Goal: Task Accomplishment & Management: Manage account settings

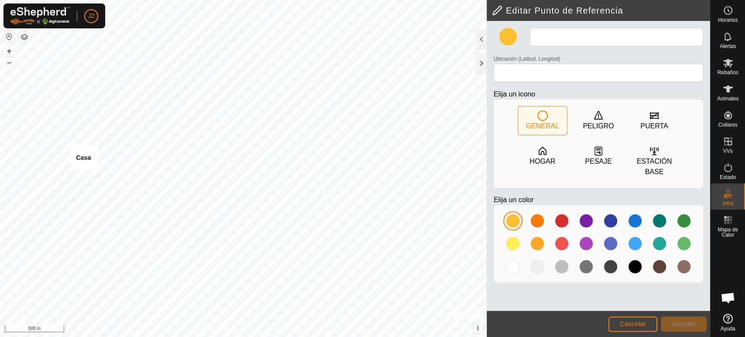
type input "Casa"
type input "39.575424, -3.870736"
click at [479, 69] on div at bounding box center [481, 63] width 10 height 21
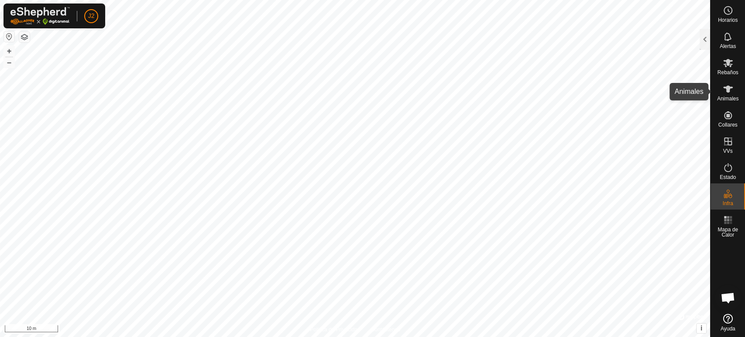
click at [716, 86] on div "Animales" at bounding box center [728, 92] width 34 height 26
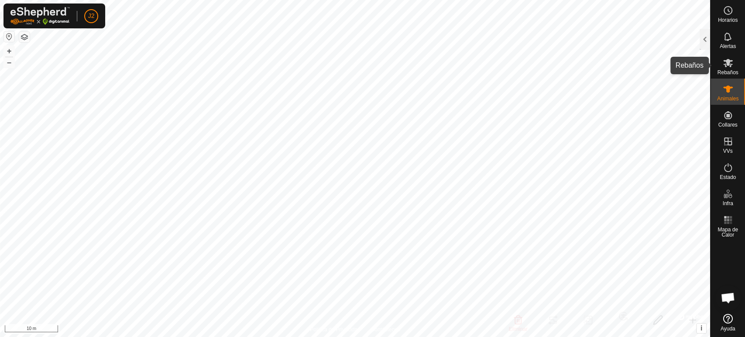
click at [720, 60] on es-mob-svg-icon at bounding box center [728, 63] width 16 height 14
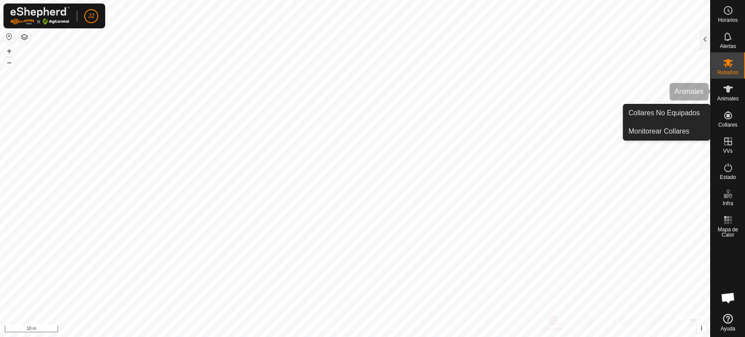
click at [731, 89] on icon at bounding box center [728, 89] width 10 height 10
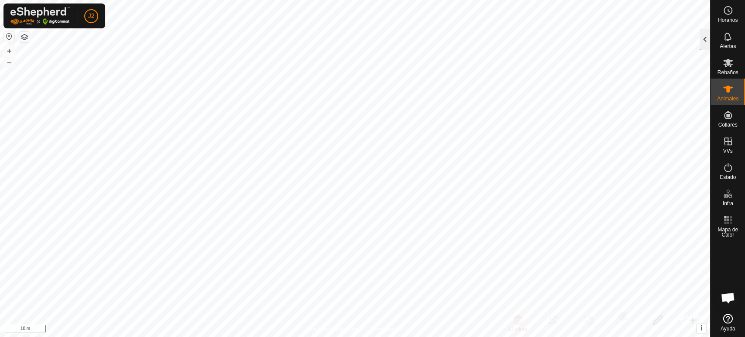
click at [701, 44] on div at bounding box center [705, 39] width 10 height 21
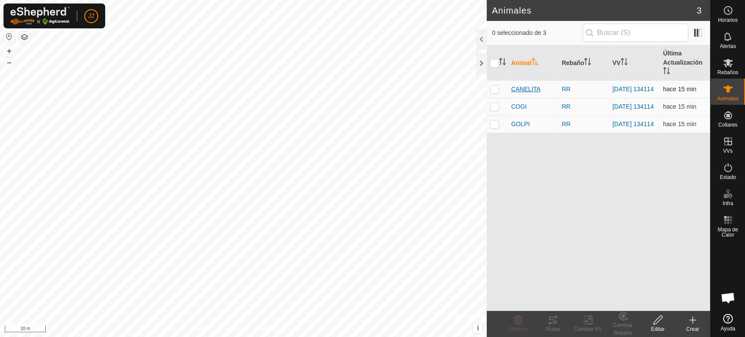
click at [523, 90] on span "CANELITA" at bounding box center [525, 89] width 29 height 9
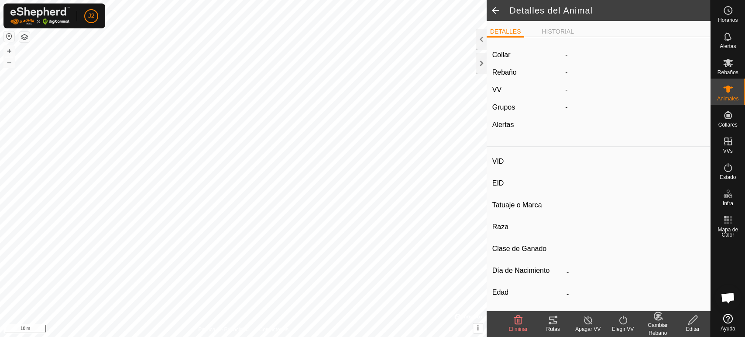
type input "CANELITA"
type input "-"
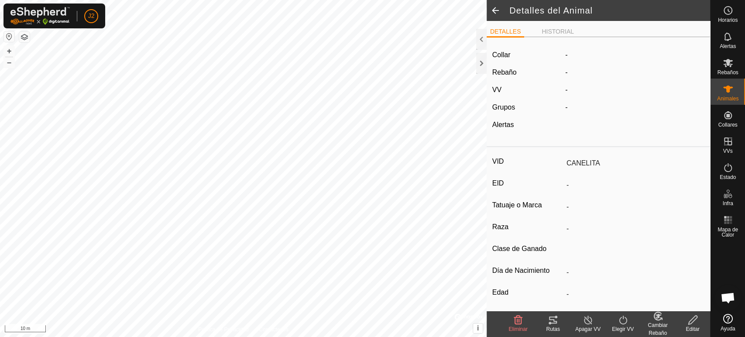
type input "0 kg"
type input "-"
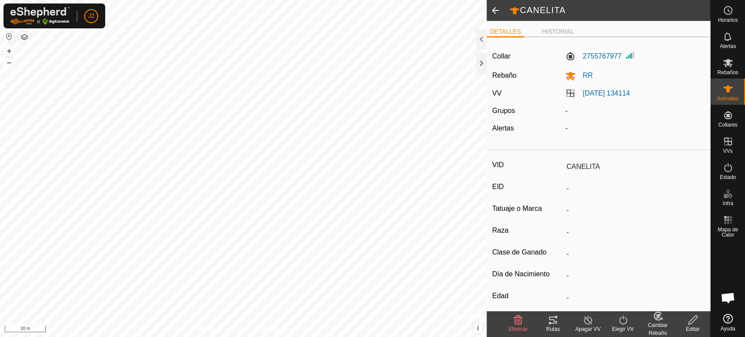
click at [552, 321] on icon at bounding box center [553, 320] width 10 height 10
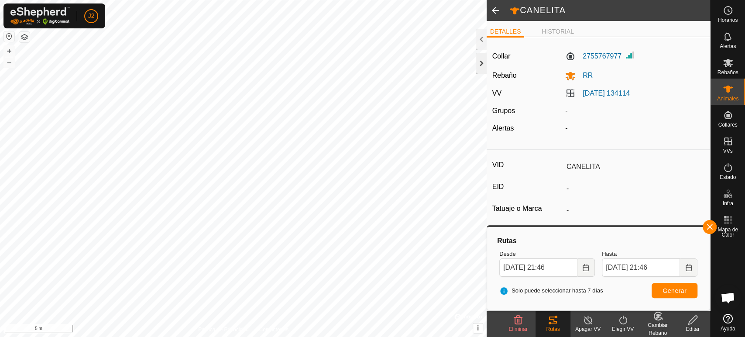
click at [479, 62] on div at bounding box center [481, 63] width 10 height 21
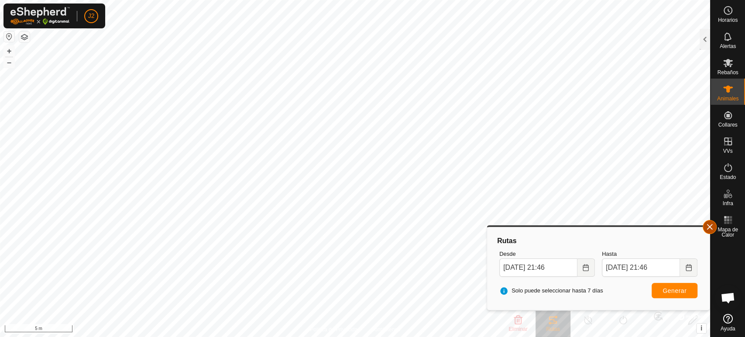
click at [709, 224] on button "button" at bounding box center [710, 227] width 14 height 14
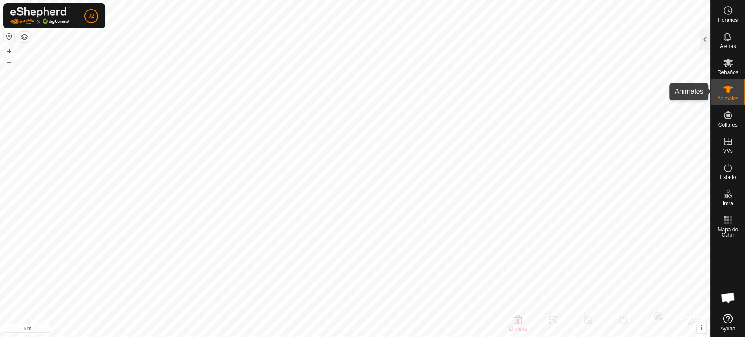
click at [733, 93] on es-animals-svg-icon at bounding box center [728, 89] width 16 height 14
click at [724, 99] on span "Animales" at bounding box center [727, 98] width 21 height 5
click at [732, 94] on icon at bounding box center [728, 89] width 10 height 10
click at [733, 94] on icon at bounding box center [728, 89] width 10 height 10
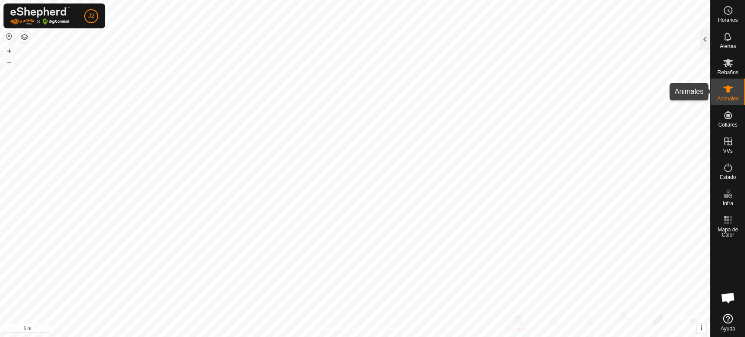
click at [730, 97] on span "Animales" at bounding box center [727, 98] width 21 height 5
click at [729, 94] on icon at bounding box center [728, 89] width 10 height 10
click at [729, 94] on es-animals-svg-icon at bounding box center [728, 89] width 16 height 14
click at [727, 89] on icon at bounding box center [728, 89] width 10 height 7
click at [704, 39] on div at bounding box center [705, 39] width 10 height 21
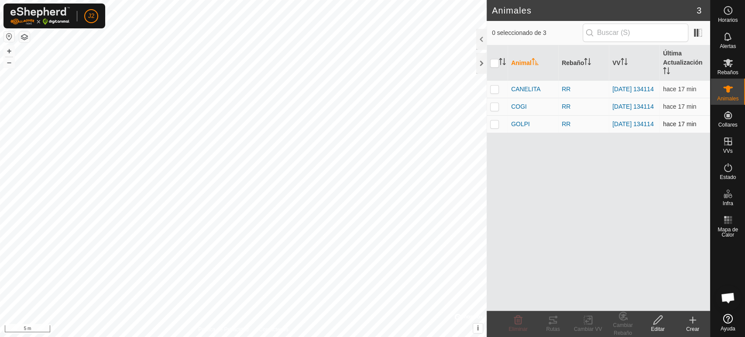
click at [492, 127] on p-checkbox at bounding box center [494, 123] width 9 height 7
checkbox input "true"
click at [551, 323] on div "Rutas" at bounding box center [553, 324] width 35 height 26
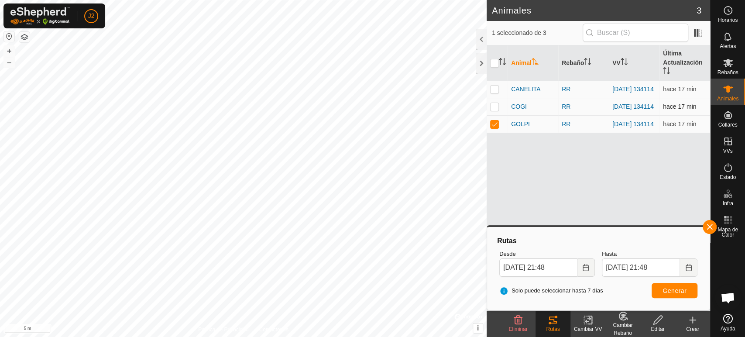
click at [491, 109] on p-checkbox at bounding box center [494, 106] width 9 height 7
click at [495, 107] on p-checkbox at bounding box center [494, 106] width 9 height 7
checkbox input "false"
click at [494, 127] on p-checkbox at bounding box center [494, 123] width 9 height 7
checkbox input "false"
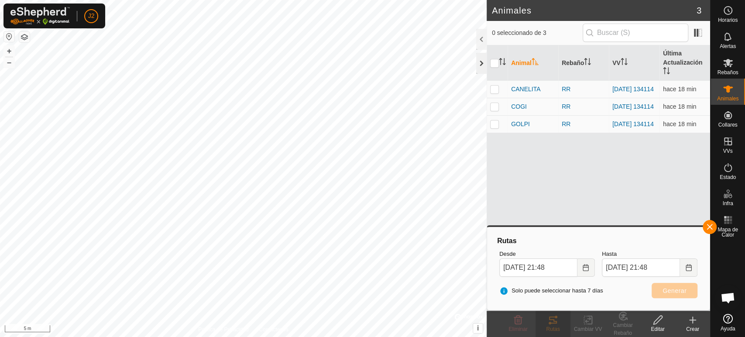
click at [480, 63] on div at bounding box center [481, 63] width 10 height 21
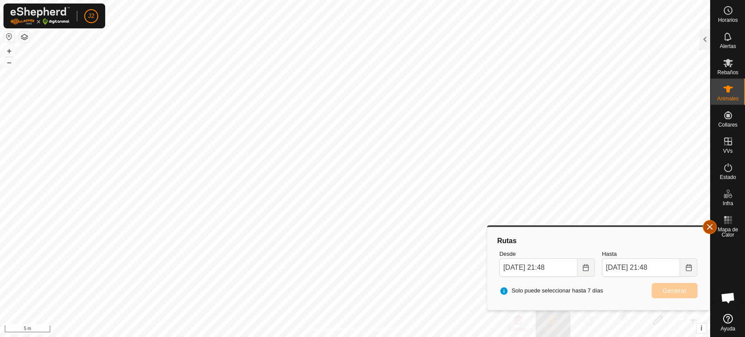
click at [705, 230] on button "button" at bounding box center [710, 227] width 14 height 14
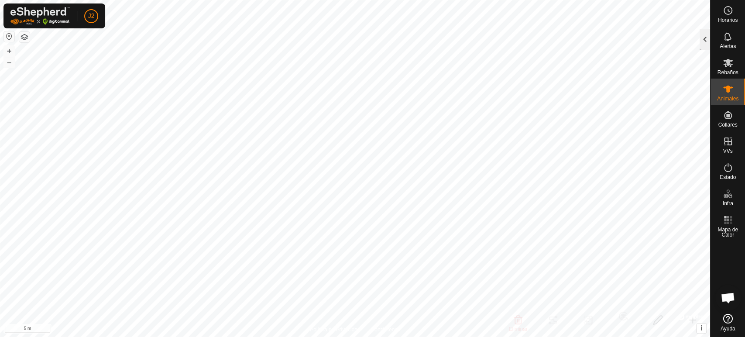
click at [705, 40] on div at bounding box center [705, 39] width 10 height 21
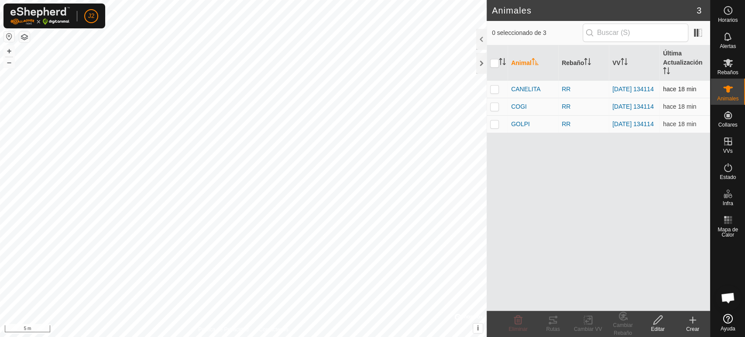
click at [492, 91] on p-checkbox at bounding box center [494, 89] width 9 height 7
checkbox input "true"
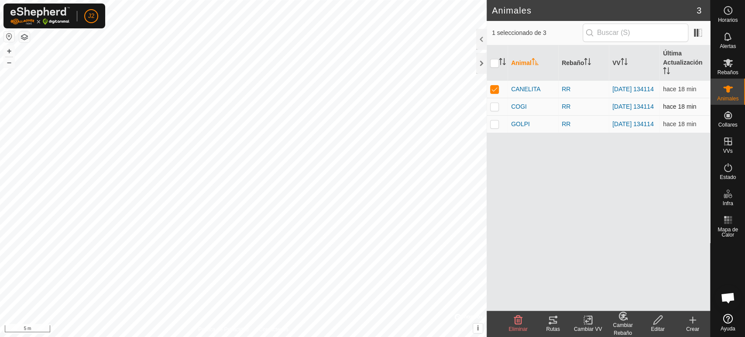
click at [495, 104] on p-checkbox at bounding box center [494, 106] width 9 height 7
checkbox input "true"
click at [494, 127] on p-checkbox at bounding box center [494, 123] width 9 height 7
checkbox input "true"
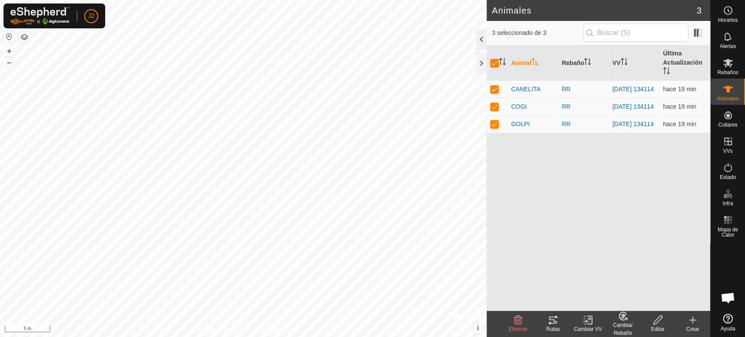
click at [481, 39] on div at bounding box center [481, 39] width 10 height 21
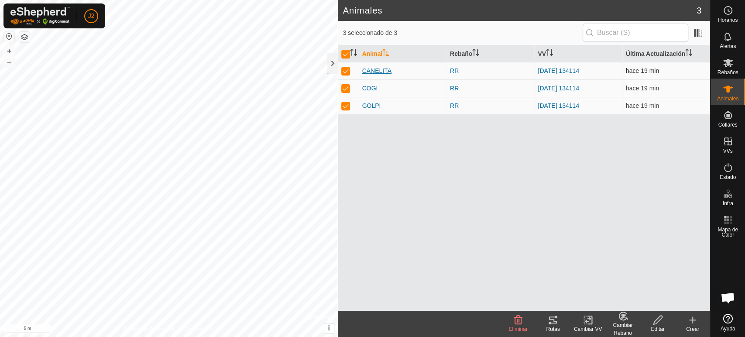
click at [384, 70] on span "CANELITA" at bounding box center [376, 70] width 29 height 9
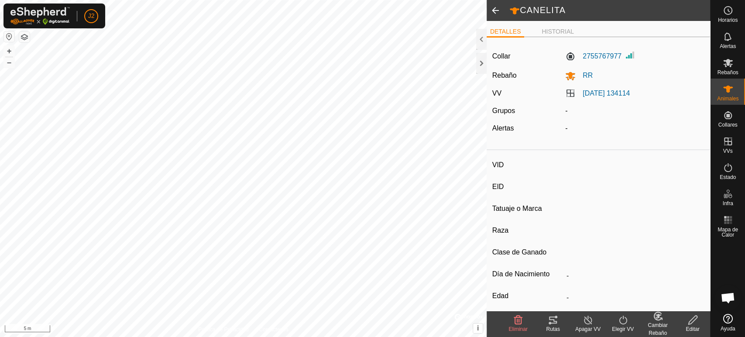
type input "CANELITA"
type input "-"
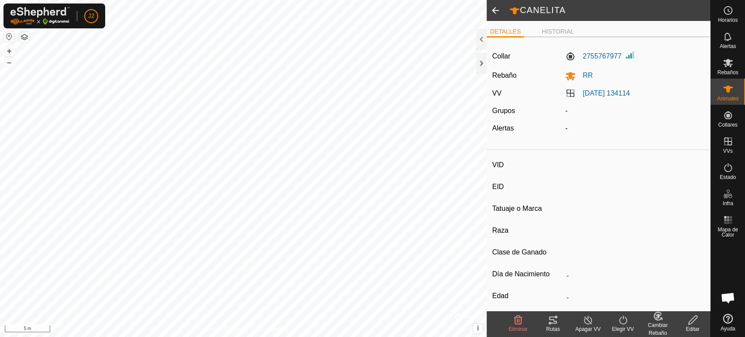
type input "0 kg"
type input "-"
click at [482, 43] on div at bounding box center [481, 39] width 10 height 21
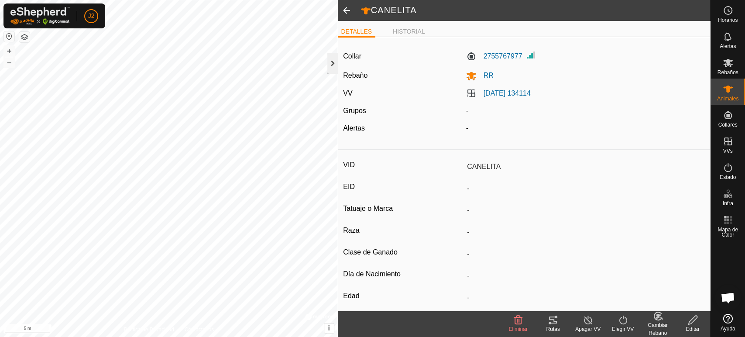
click at [332, 60] on div at bounding box center [332, 63] width 10 height 21
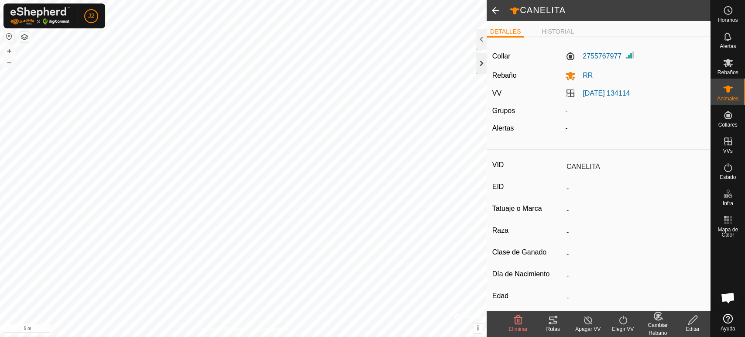
click at [478, 63] on div at bounding box center [481, 63] width 10 height 21
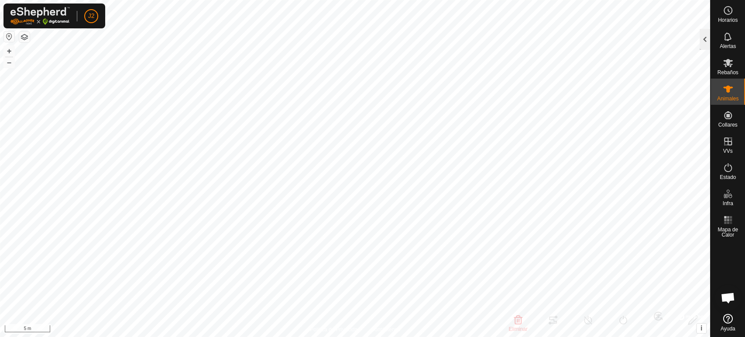
click at [702, 42] on div at bounding box center [705, 39] width 10 height 21
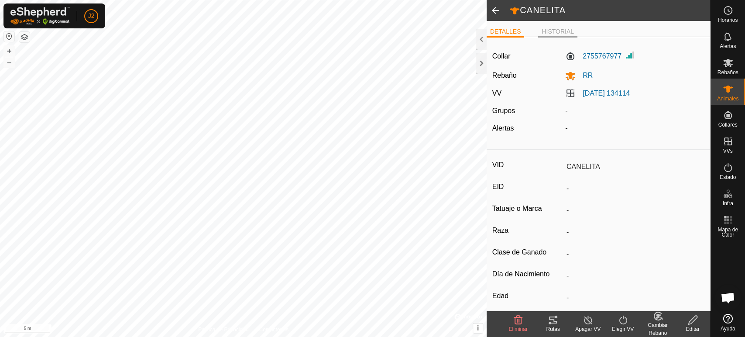
click at [557, 33] on li "HISTORIAL" at bounding box center [557, 32] width 39 height 10
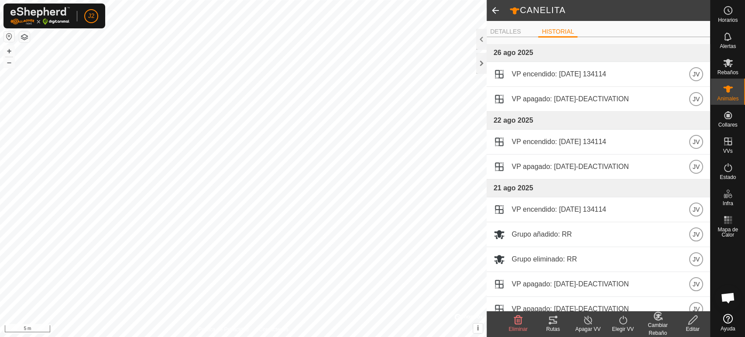
click at [491, 9] on span at bounding box center [495, 10] width 17 height 21
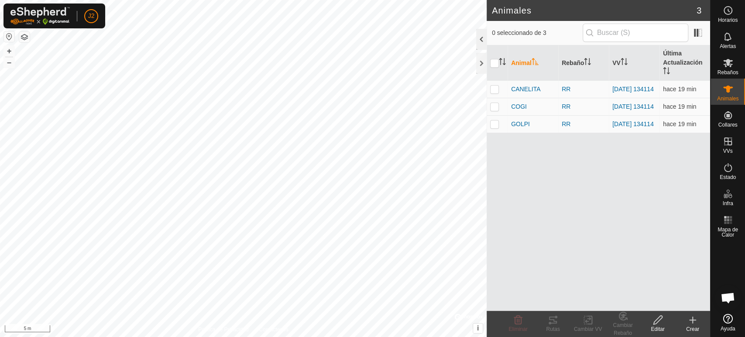
click at [478, 43] on div at bounding box center [481, 39] width 10 height 21
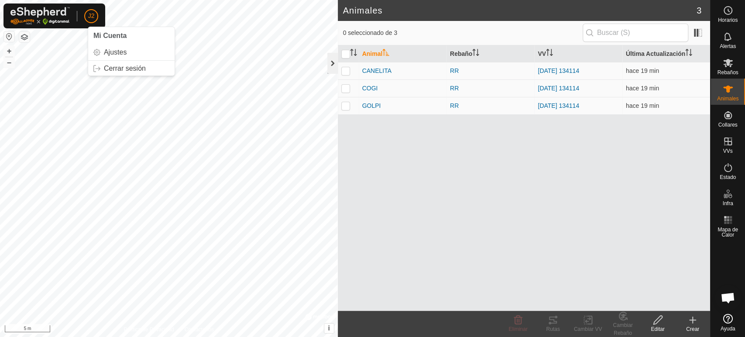
click at [333, 62] on div at bounding box center [332, 63] width 10 height 21
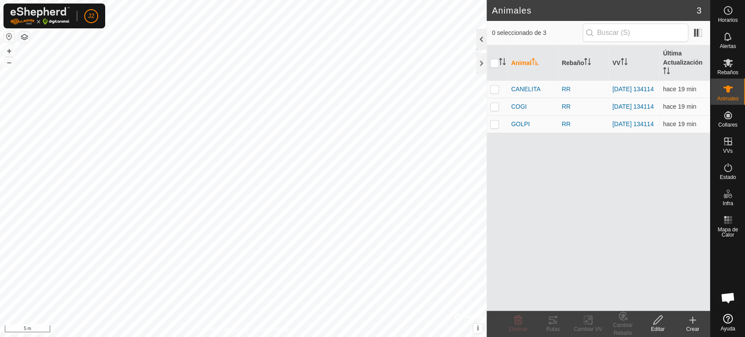
click at [481, 41] on div at bounding box center [481, 39] width 10 height 21
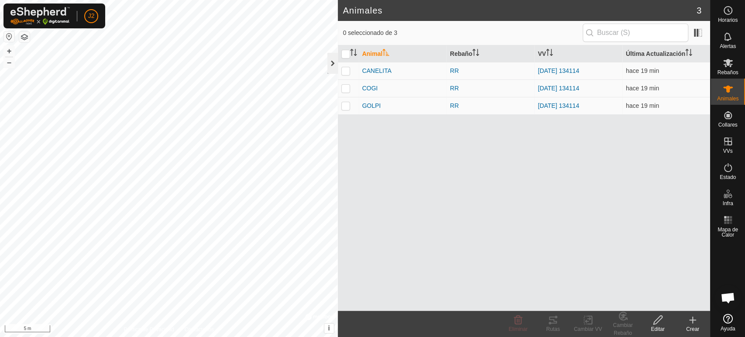
click at [328, 65] on div at bounding box center [332, 63] width 10 height 21
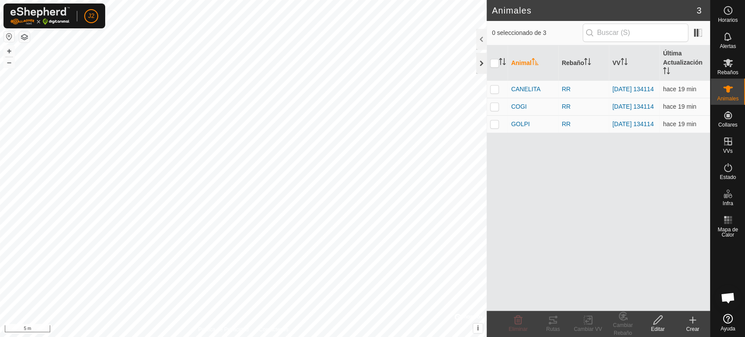
click at [480, 59] on div at bounding box center [481, 63] width 10 height 21
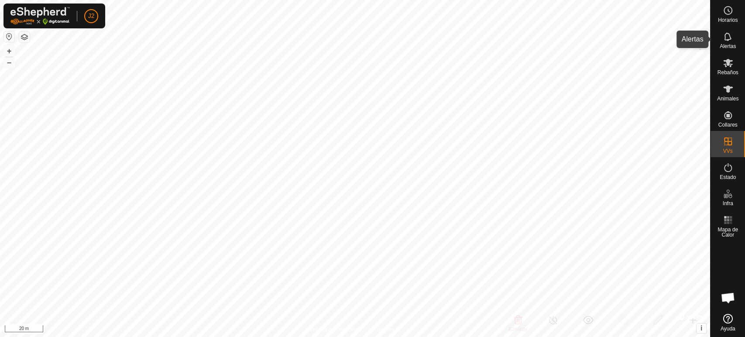
click at [726, 48] on span "Alertas" at bounding box center [728, 46] width 16 height 5
click at [702, 41] on div at bounding box center [705, 39] width 10 height 21
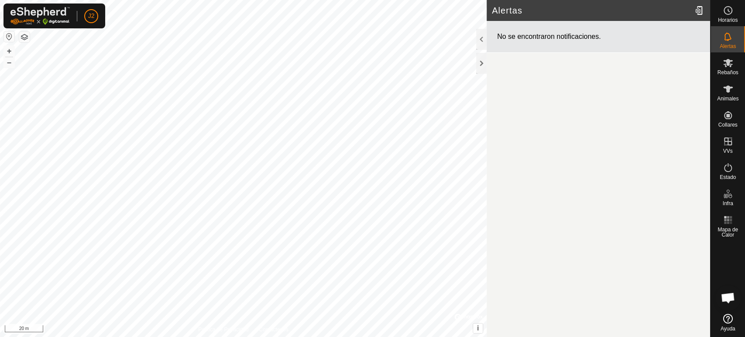
click at [707, 43] on div "No se encontraron notificaciones." at bounding box center [599, 37] width 224 height 32
click at [480, 39] on div at bounding box center [481, 39] width 10 height 21
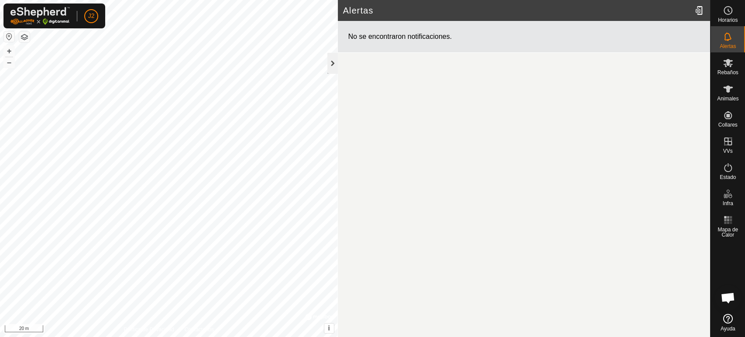
click at [329, 65] on div at bounding box center [332, 63] width 10 height 21
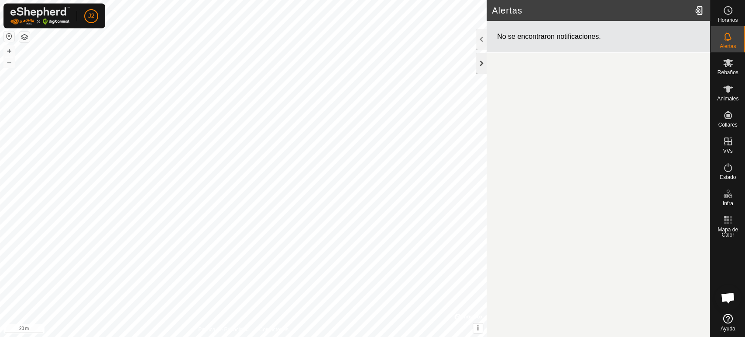
click at [482, 65] on div at bounding box center [481, 63] width 10 height 21
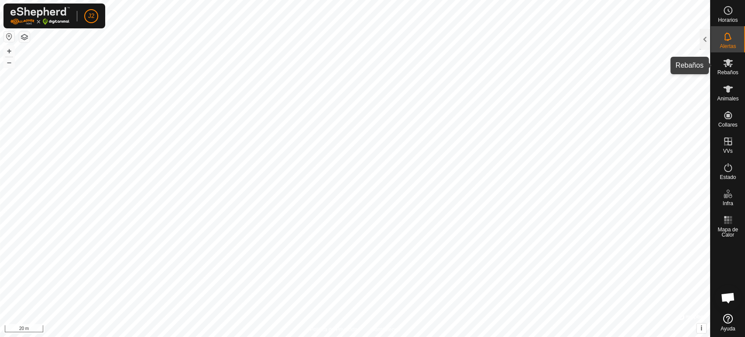
click at [728, 75] on span "Rebaños" at bounding box center [727, 72] width 21 height 5
click at [728, 72] on span "Rebaños" at bounding box center [727, 72] width 21 height 5
click at [728, 71] on span "Rebaños" at bounding box center [727, 72] width 21 height 5
click at [705, 36] on div at bounding box center [705, 39] width 10 height 21
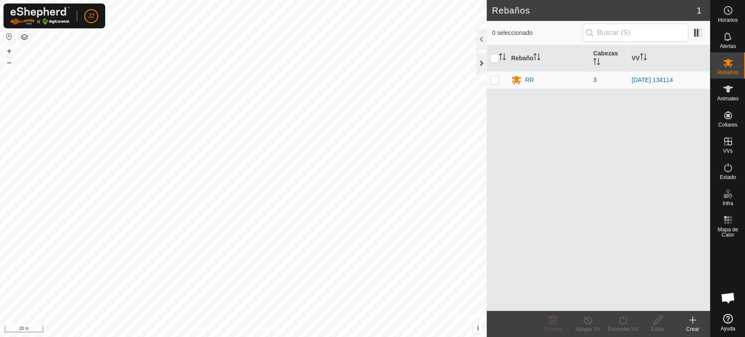
click at [482, 61] on div at bounding box center [481, 63] width 10 height 21
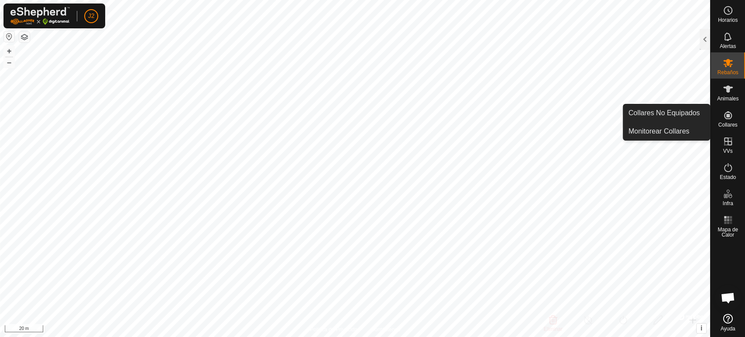
click at [721, 118] on es-neckbands-svg-icon at bounding box center [728, 115] width 16 height 14
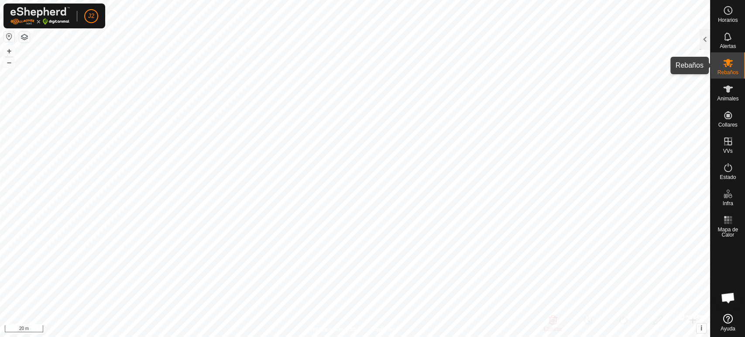
click at [732, 68] on es-mob-svg-icon at bounding box center [728, 63] width 16 height 14
click at [740, 74] on div "Rebaños" at bounding box center [728, 65] width 34 height 26
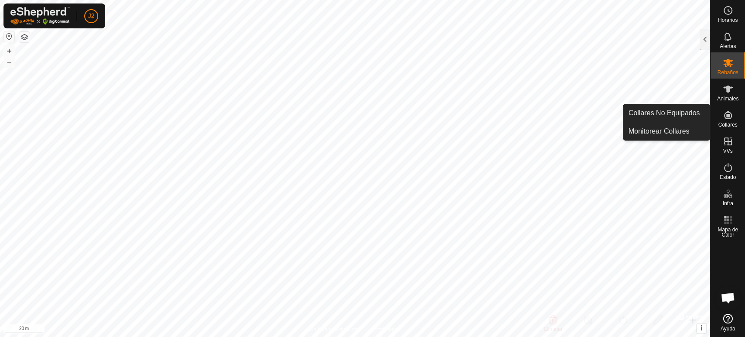
click at [727, 119] on icon at bounding box center [728, 115] width 8 height 8
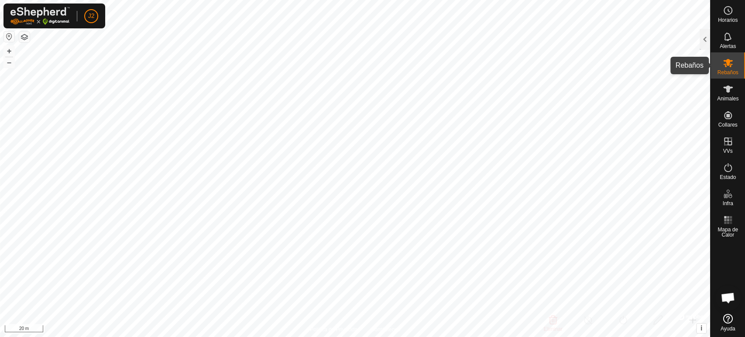
click at [729, 70] on span "Rebaños" at bounding box center [727, 72] width 21 height 5
click at [733, 15] on es-schedule-vp-svg-icon at bounding box center [728, 10] width 16 height 14
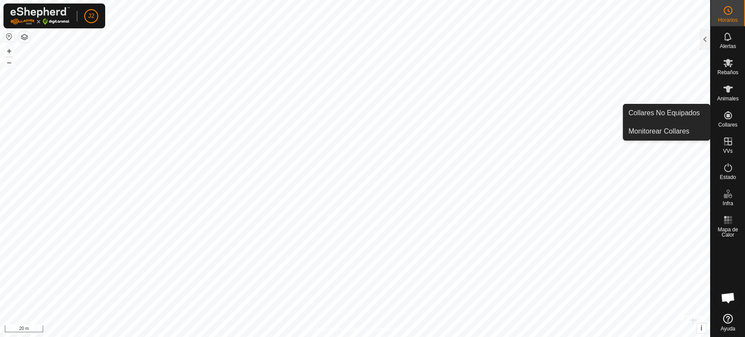
click at [726, 116] on icon at bounding box center [728, 115] width 10 height 10
click at [726, 117] on icon at bounding box center [728, 115] width 10 height 10
click at [726, 118] on icon at bounding box center [728, 115] width 10 height 10
click at [726, 118] on icon at bounding box center [728, 115] width 8 height 8
click at [725, 117] on icon at bounding box center [728, 115] width 10 height 10
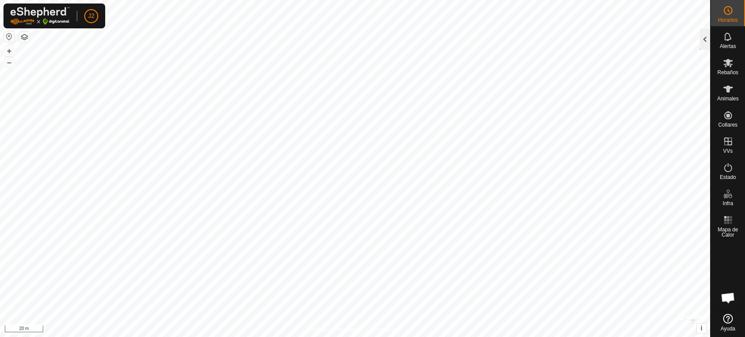
click at [702, 39] on div at bounding box center [705, 39] width 10 height 21
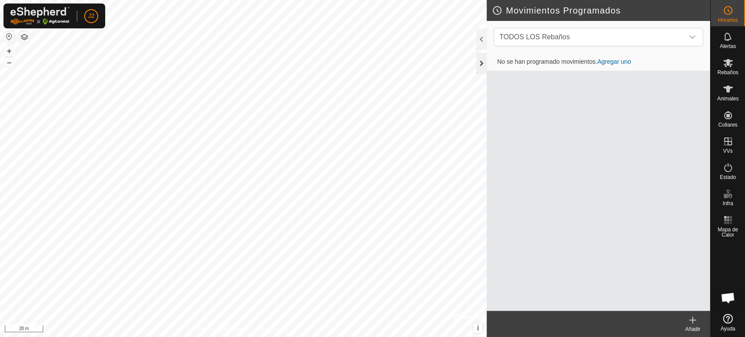
click at [482, 65] on div at bounding box center [481, 63] width 10 height 21
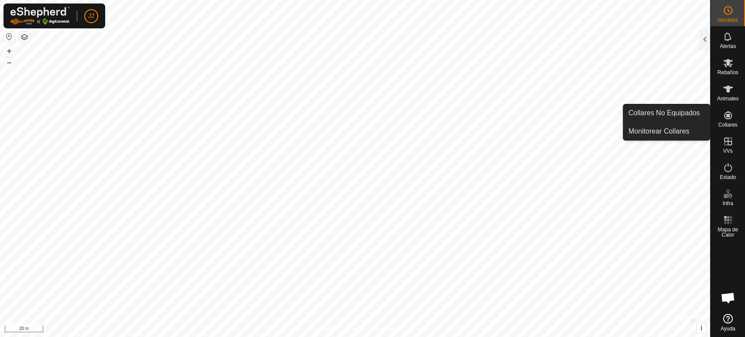
click at [729, 120] on icon at bounding box center [728, 115] width 10 height 10
